Goal: Information Seeking & Learning: Learn about a topic

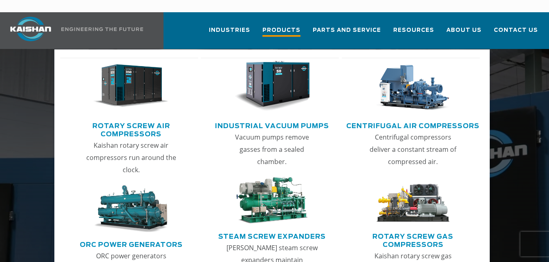
click at [288, 26] on span "Products" at bounding box center [281, 31] width 38 height 11
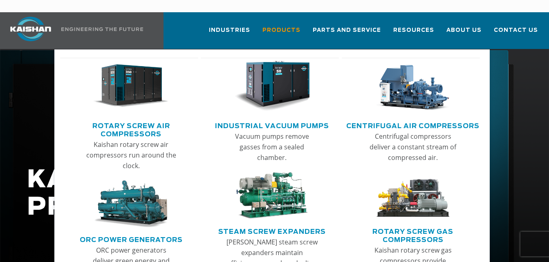
click at [129, 119] on link "Rotary Screw Air Compressors" at bounding box center [131, 129] width 134 height 20
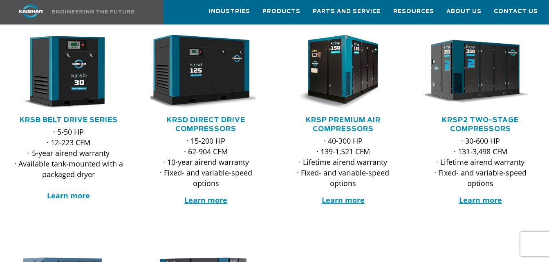
scroll to position [123, 0]
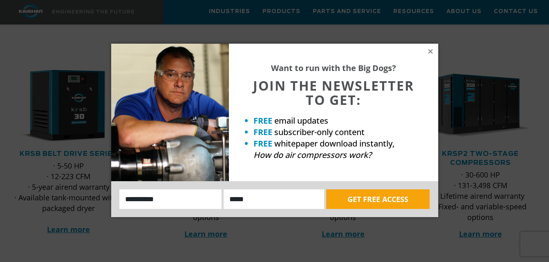
click at [199, 105] on div at bounding box center [170, 113] width 118 height 138
click at [429, 51] on icon at bounding box center [430, 51] width 4 height 4
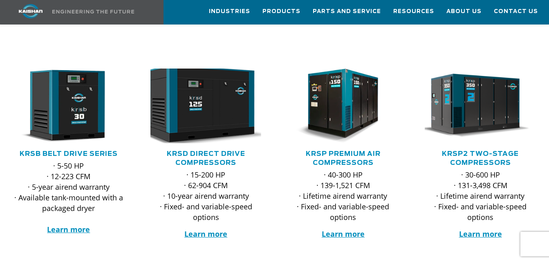
click at [215, 98] on img at bounding box center [200, 106] width 122 height 83
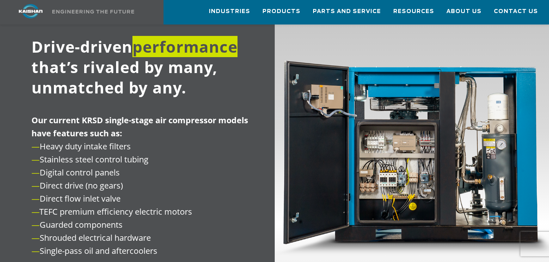
scroll to position [899, 0]
